Goal: Task Accomplishment & Management: Complete application form

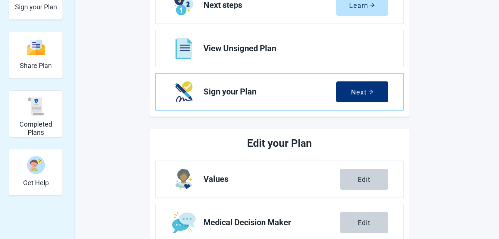
scroll to position [124, 0]
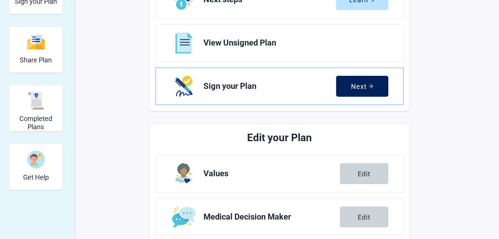
click at [355, 89] on div "Next" at bounding box center [362, 85] width 22 height 7
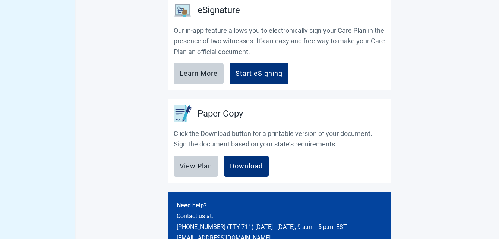
scroll to position [350, 0]
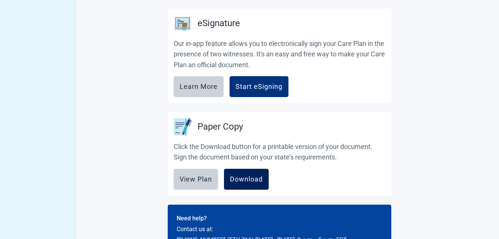
click at [241, 176] on div "Download" at bounding box center [246, 178] width 33 height 7
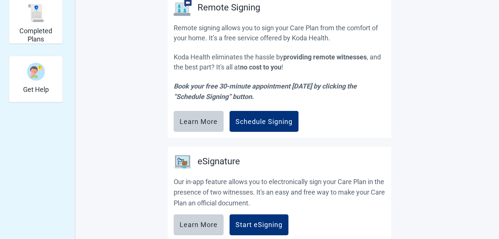
scroll to position [163, 0]
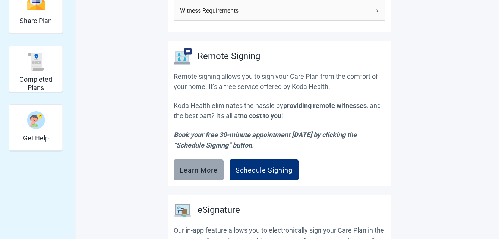
click at [193, 172] on div "Learn More" at bounding box center [199, 169] width 38 height 7
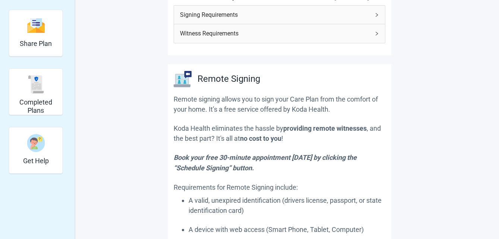
scroll to position [0, 0]
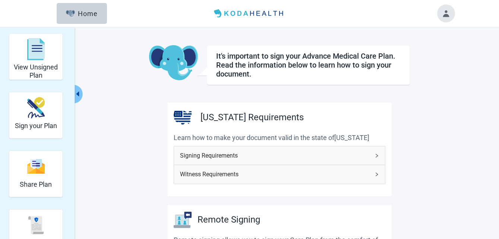
click at [439, 15] on button "Toggle account menu" at bounding box center [446, 13] width 18 height 18
click at [421, 15] on header "Menu Home" at bounding box center [249, 13] width 429 height 27
click at [483, 10] on div "Menu Home" at bounding box center [249, 13] width 499 height 27
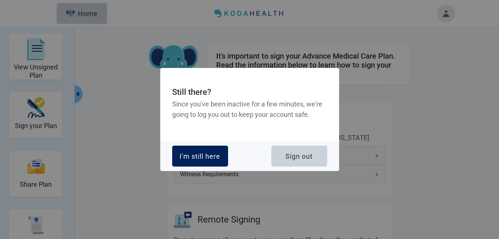
click at [220, 161] on button "I'm still here" at bounding box center [200, 155] width 56 height 21
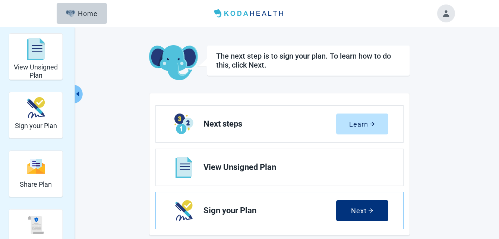
click at [449, 13] on button "Toggle account menu" at bounding box center [446, 13] width 18 height 18
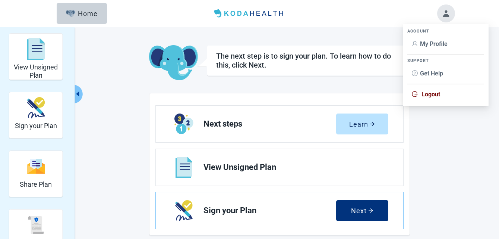
click at [436, 94] on span "Logout" at bounding box center [431, 94] width 19 height 7
